Goal: Task Accomplishment & Management: Manage account settings

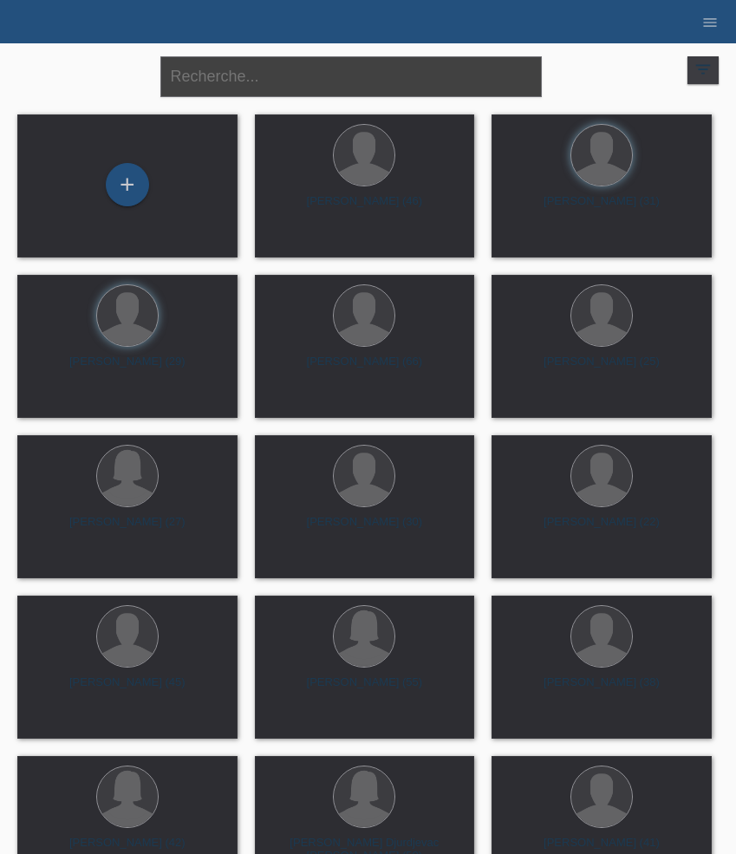
click at [329, 83] on input "text" at bounding box center [351, 76] width 382 height 41
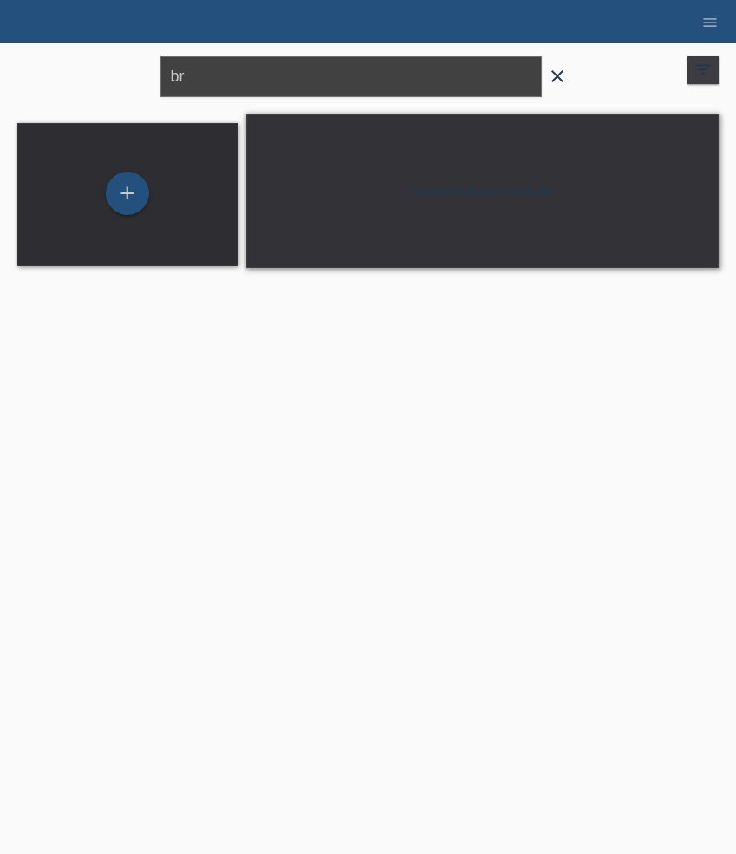
type input "b"
type input "afonso"
click at [714, 17] on icon "menu" at bounding box center [709, 22] width 17 height 17
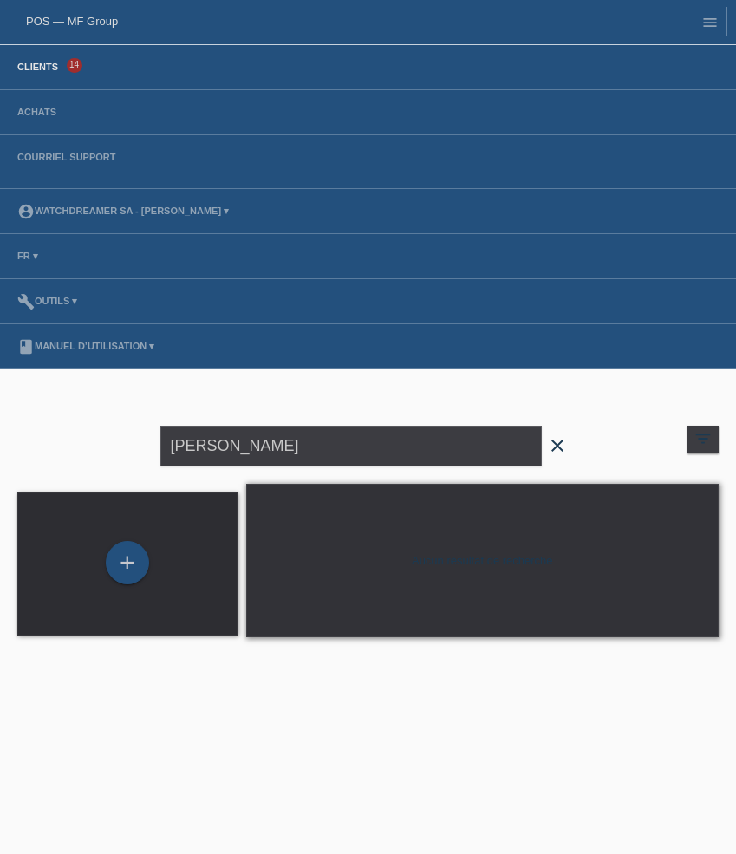
click at [36, 70] on link "Clients" at bounding box center [38, 67] width 58 height 10
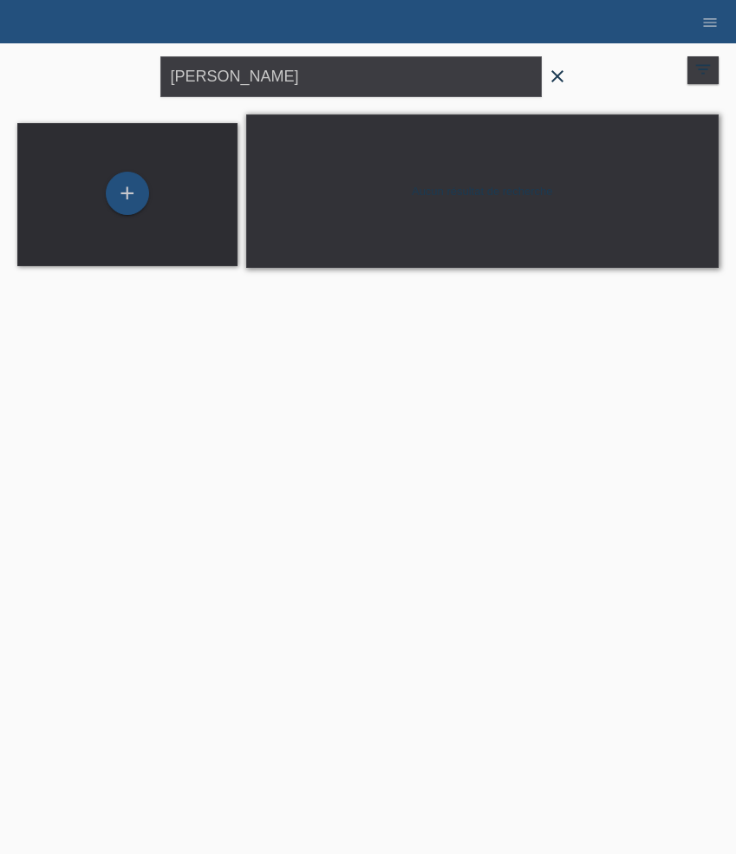
click at [554, 76] on icon "close" at bounding box center [557, 76] width 21 height 21
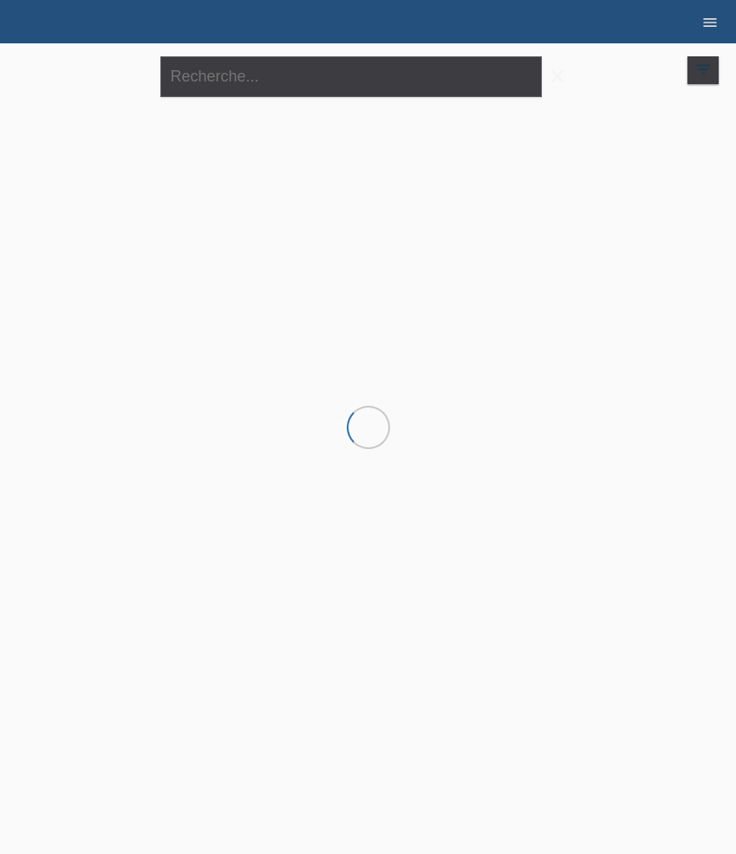
click at [715, 26] on icon "menu" at bounding box center [709, 22] width 17 height 17
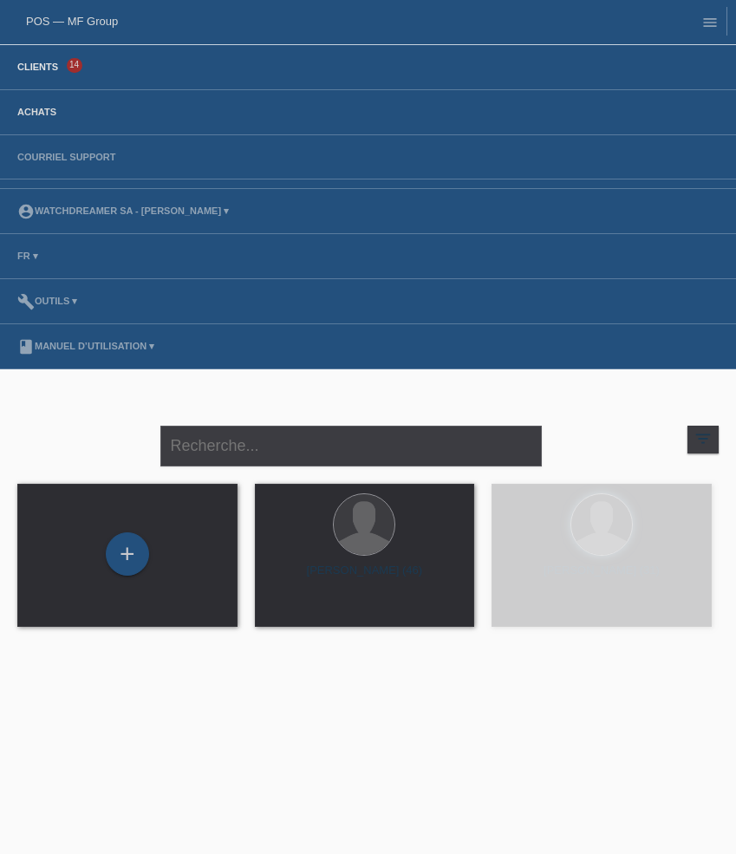
click at [32, 117] on link "Achats" at bounding box center [37, 112] width 56 height 10
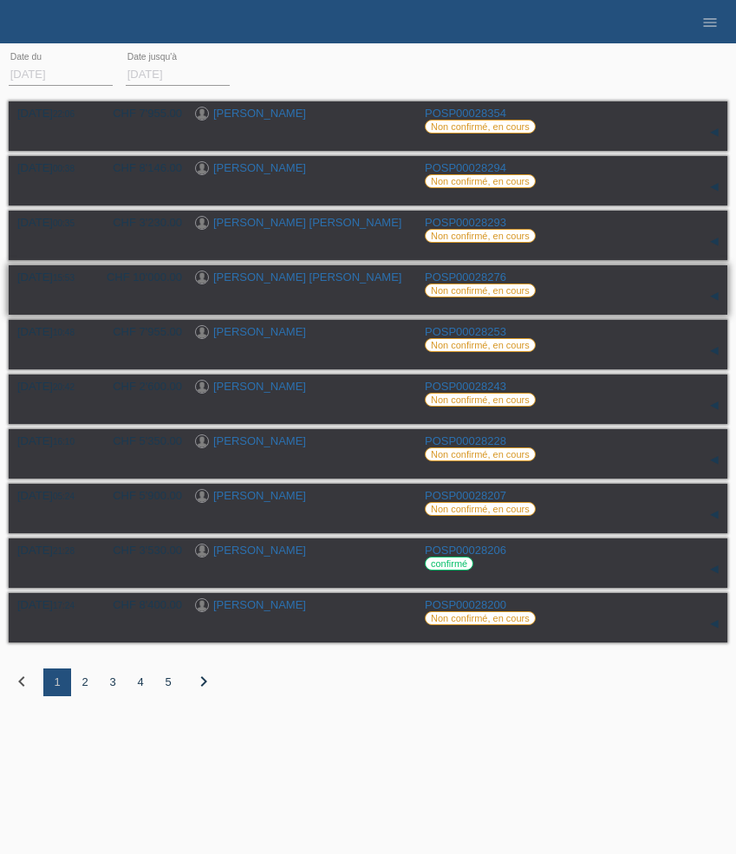
click at [283, 282] on link "[PERSON_NAME] [PERSON_NAME]" at bounding box center [307, 277] width 188 height 13
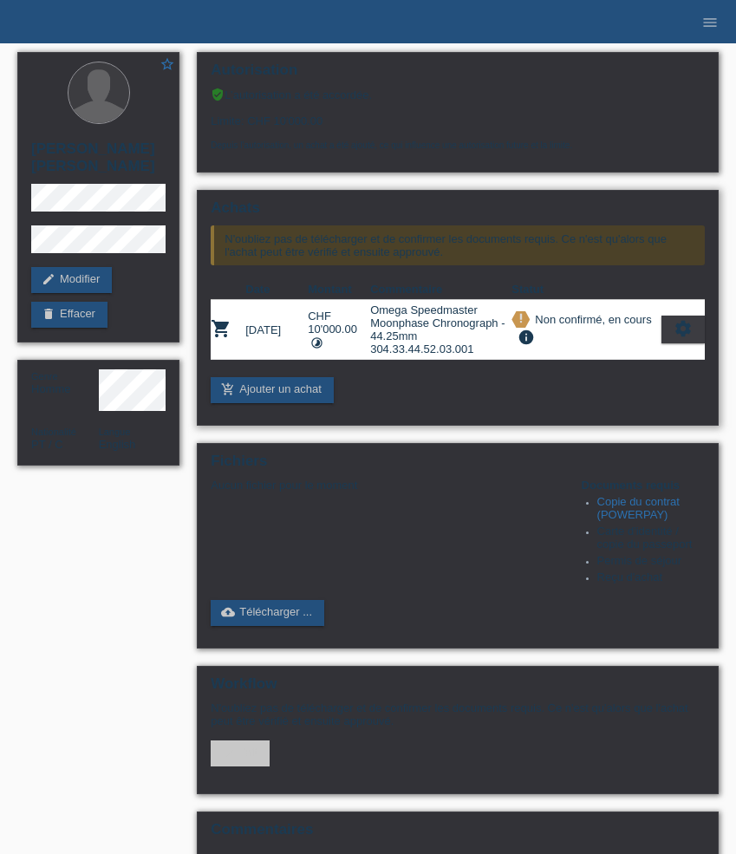
click at [688, 338] on icon "settings" at bounding box center [683, 328] width 19 height 19
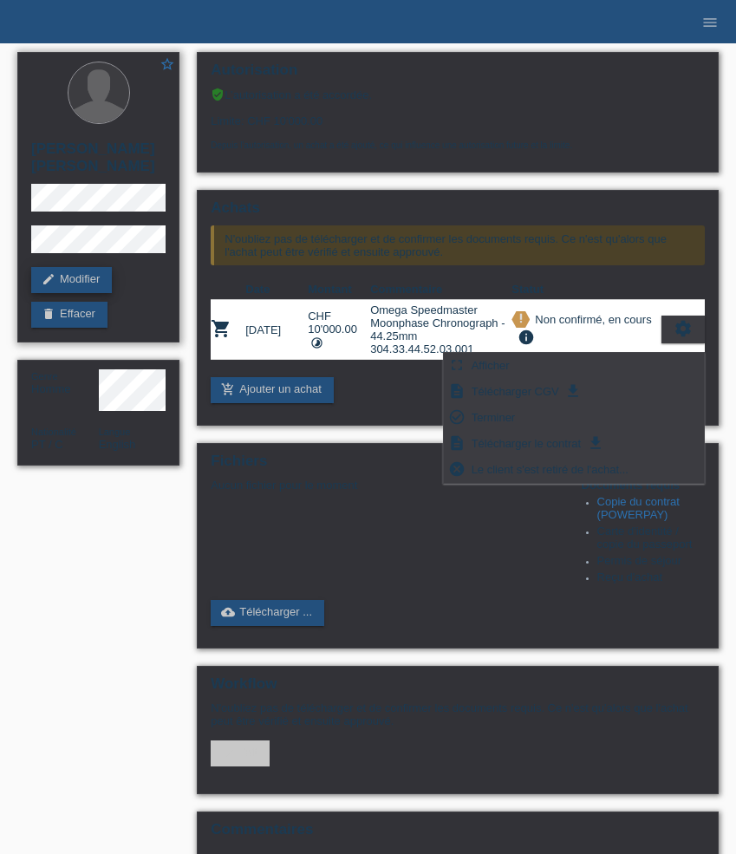
click at [100, 280] on link "edit Modifier" at bounding box center [71, 280] width 81 height 26
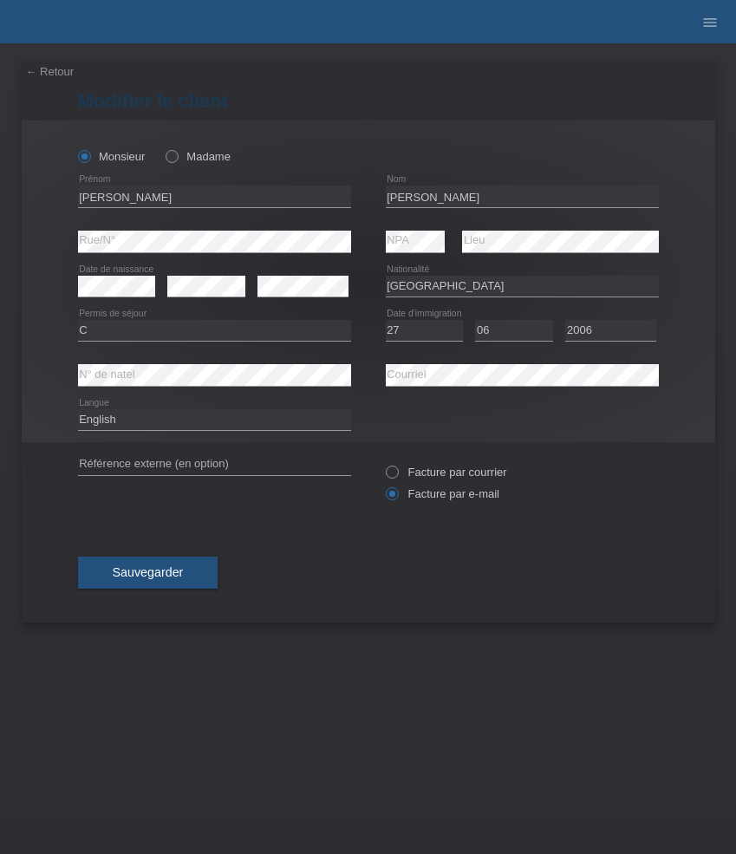
select select "PT"
select select "C"
select select "27"
select select "06"
select select "2006"
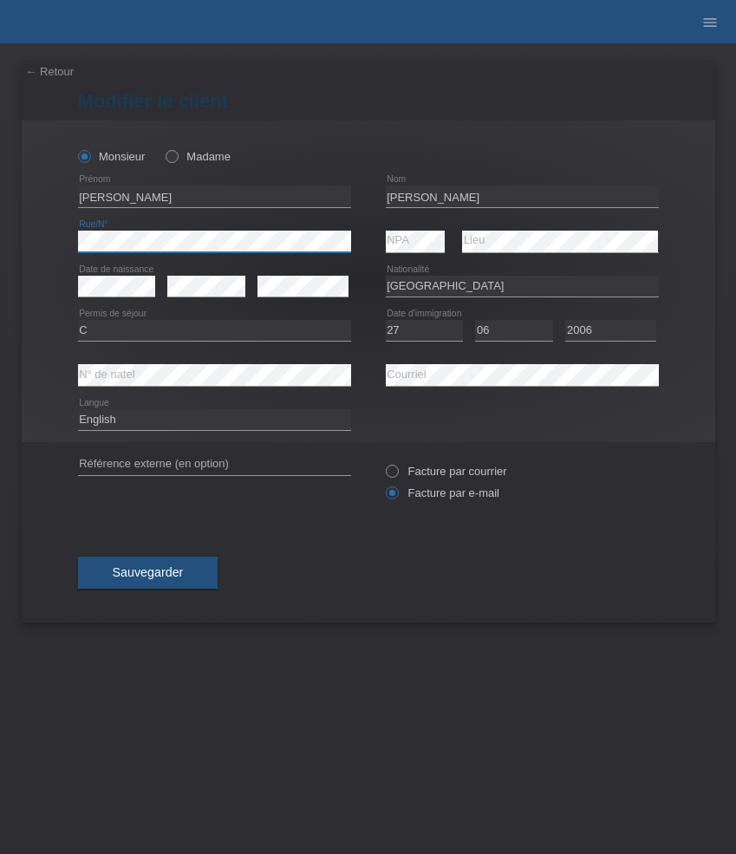
click at [0, 43] on html "POS — MF Group Clients 14 Achats Courriel Support Bruno Afonso De Almeida close" at bounding box center [368, 21] width 736 height 43
click at [170, 575] on span "Sauvegarder" at bounding box center [148, 572] width 71 height 14
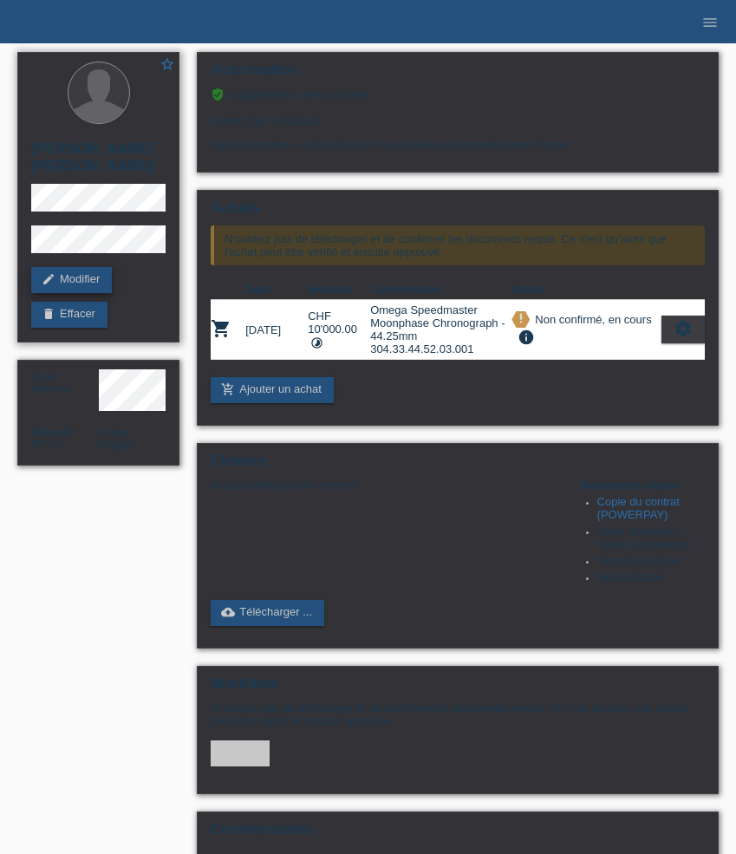
click at [88, 282] on link "edit Modifier" at bounding box center [71, 280] width 81 height 26
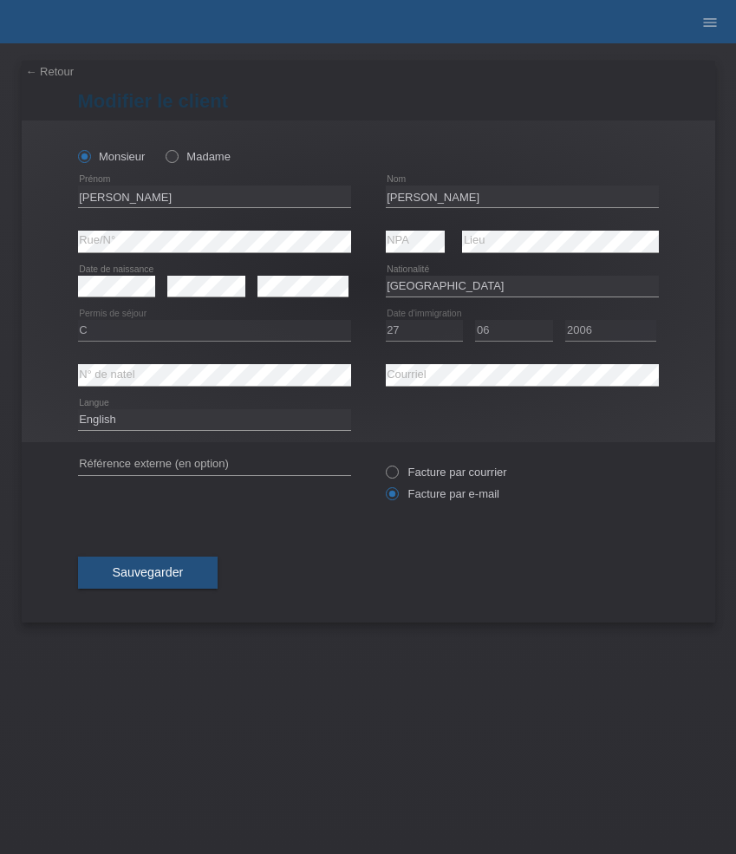
select select "PT"
select select "C"
select select "27"
select select "06"
select select "2006"
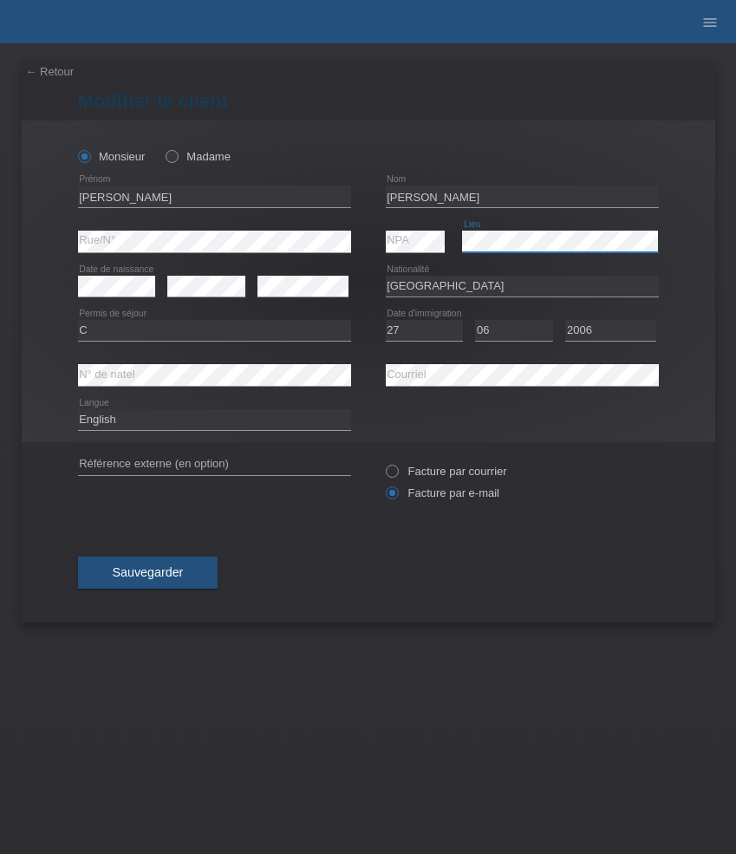
click at [337, 217] on div "Monsieur Madame Bruno error Prénom C" at bounding box center [369, 282] width 694 height 322
click at [417, 230] on div "error NPA" at bounding box center [416, 241] width 60 height 45
click at [139, 579] on span "Sauvegarder" at bounding box center [148, 572] width 71 height 14
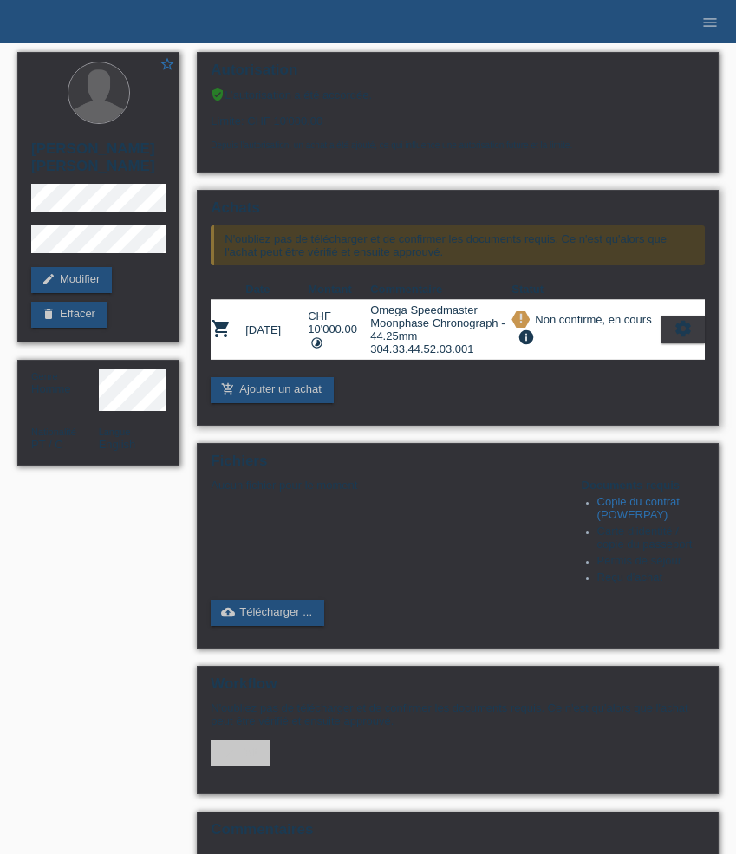
click at [683, 338] on icon "settings" at bounding box center [683, 328] width 19 height 19
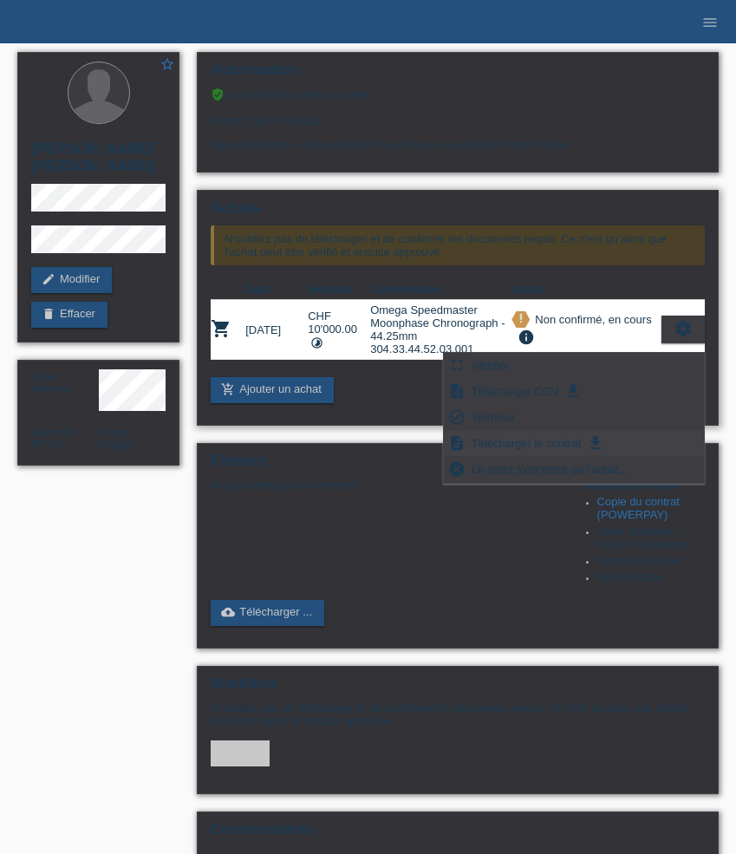
click at [546, 446] on span "Télécharger le contrat" at bounding box center [526, 443] width 114 height 21
